Goal: Information Seeking & Learning: Learn about a topic

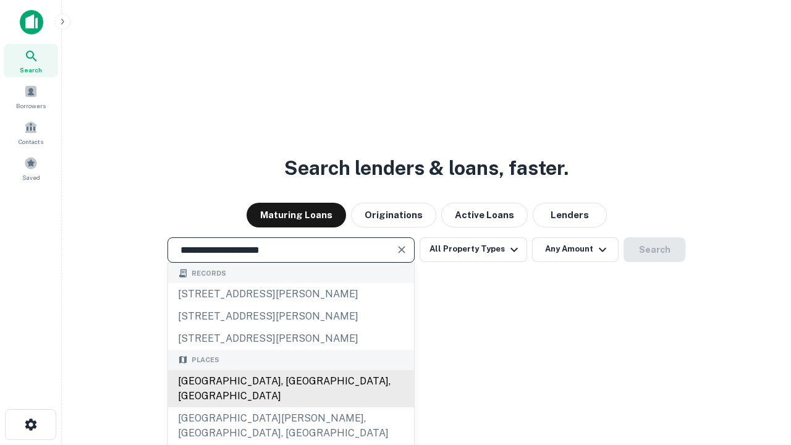
click at [291, 407] on div "Santa Monica, CA, USA" at bounding box center [291, 388] width 246 height 37
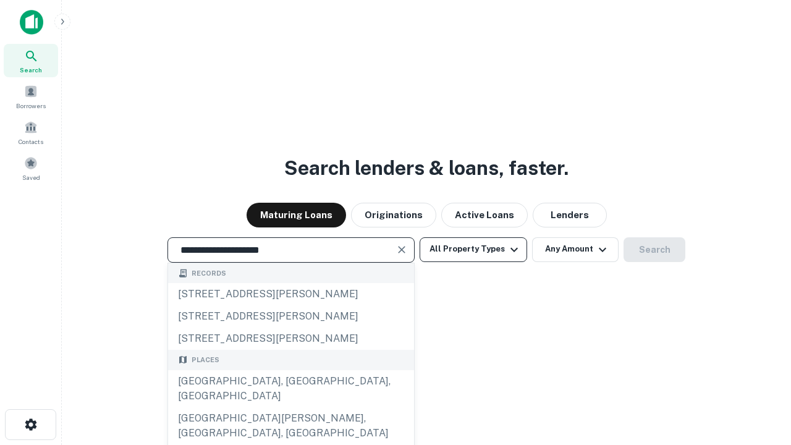
click at [473, 249] on button "All Property Types" at bounding box center [474, 249] width 108 height 25
type input "**********"
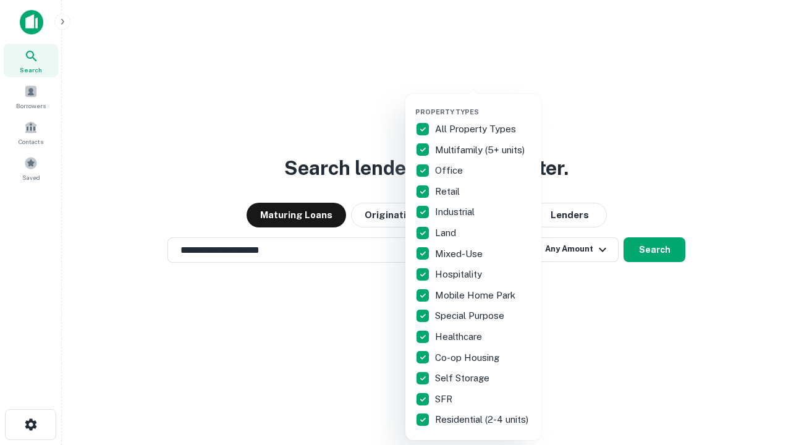
click at [483, 104] on button "button" at bounding box center [483, 104] width 136 height 1
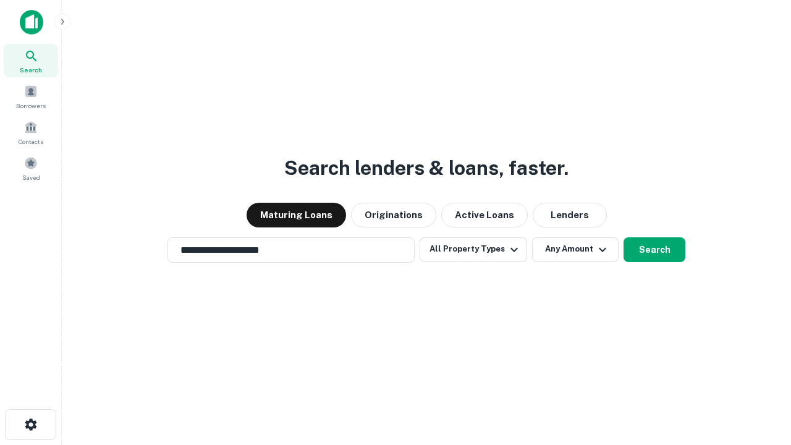
scroll to position [7, 149]
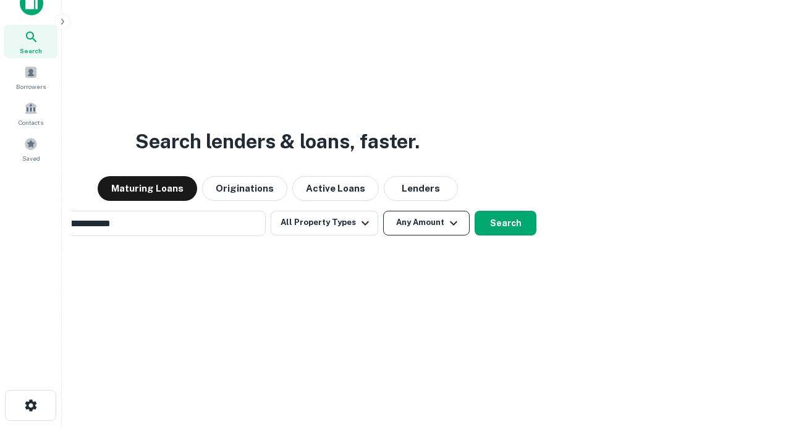
click at [383, 211] on button "Any Amount" at bounding box center [426, 223] width 87 height 25
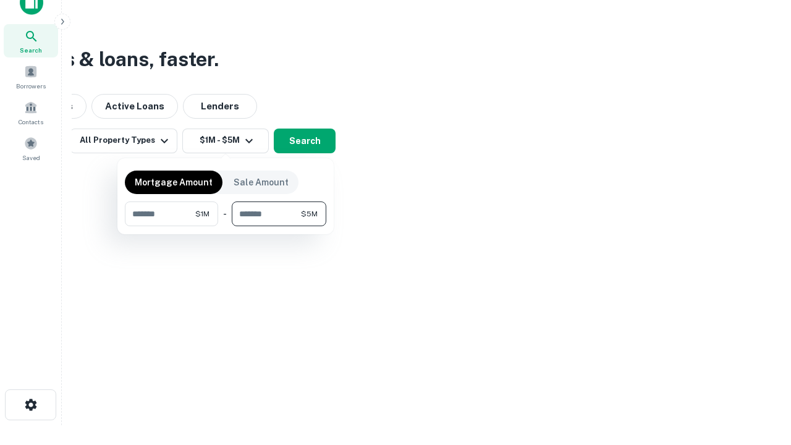
type input "*******"
click at [226, 226] on button "button" at bounding box center [226, 226] width 202 height 1
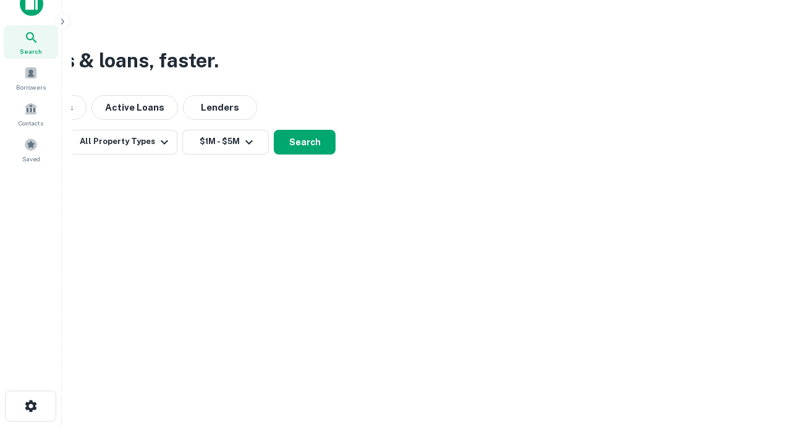
scroll to position [7, 228]
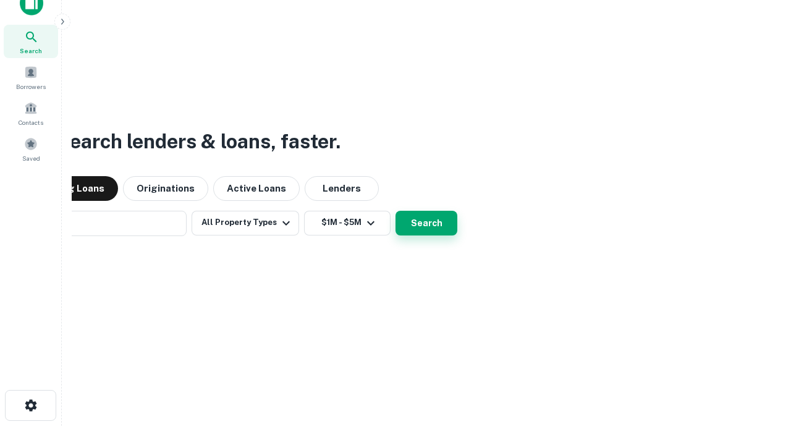
click at [396, 211] on button "Search" at bounding box center [427, 223] width 62 height 25
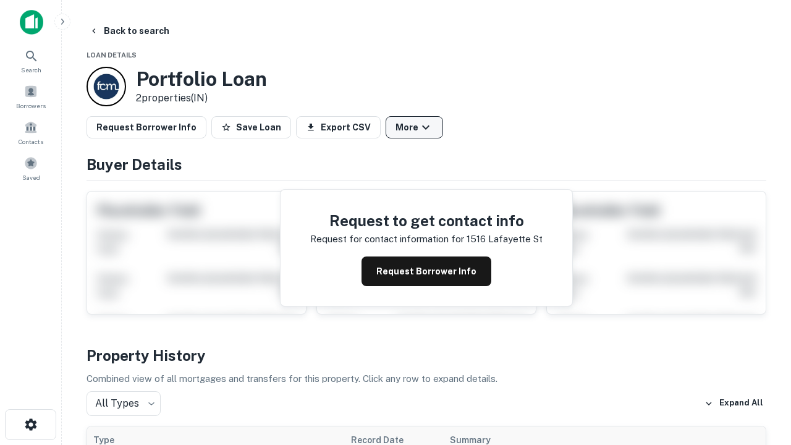
click at [414, 127] on button "More" at bounding box center [414, 127] width 57 height 22
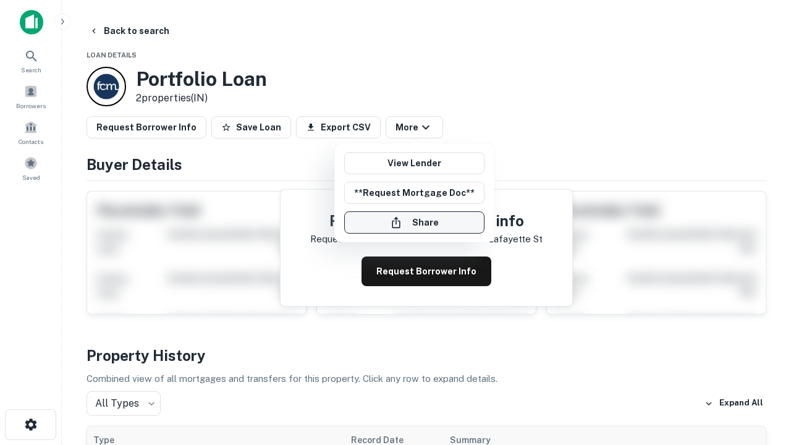
click at [414, 223] on button "Share" at bounding box center [414, 222] width 140 height 22
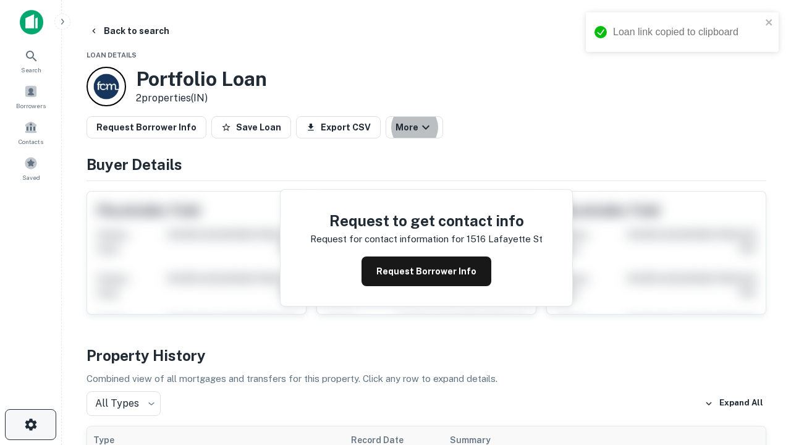
click at [30, 425] on icon "button" at bounding box center [30, 424] width 15 height 15
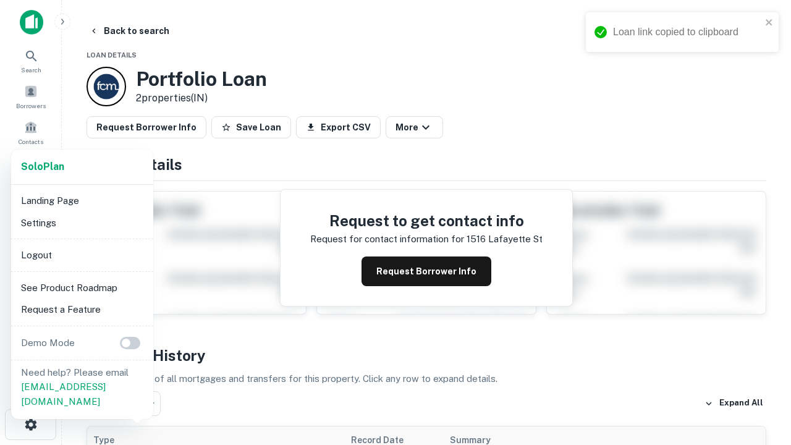
click at [82, 255] on li "Logout" at bounding box center [82, 255] width 132 height 22
